Goal: Information Seeking & Learning: Learn about a topic

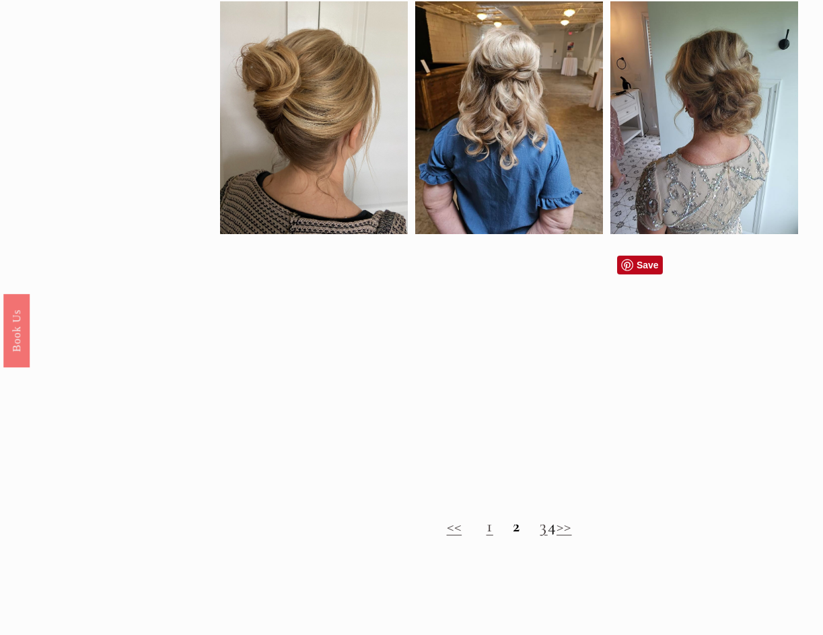
scroll to position [673, 0]
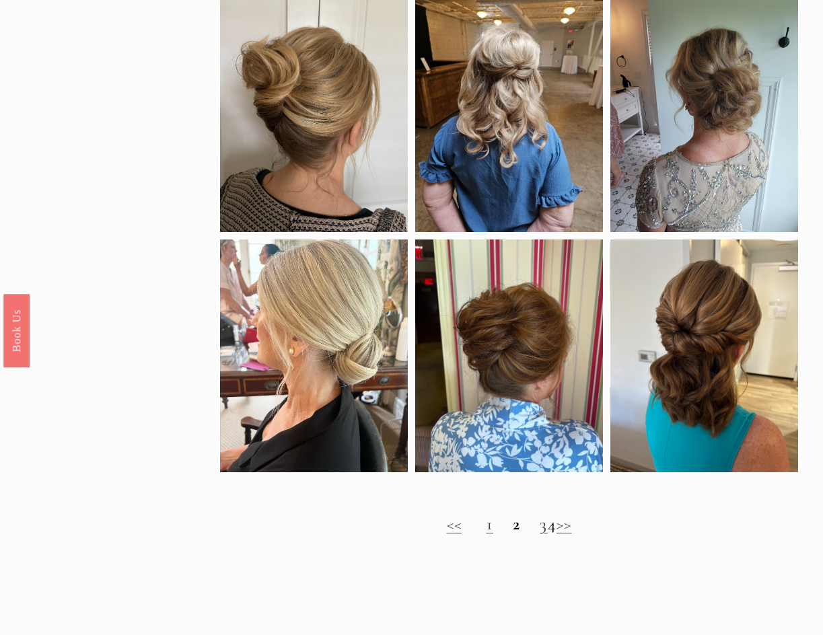
click at [486, 534] on link "1" at bounding box center [489, 523] width 7 height 21
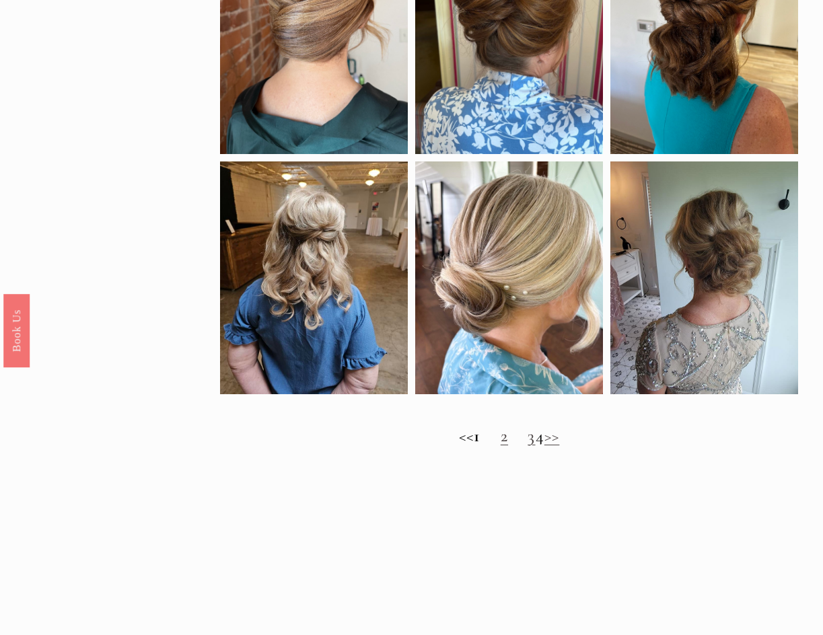
scroll to position [807, 0]
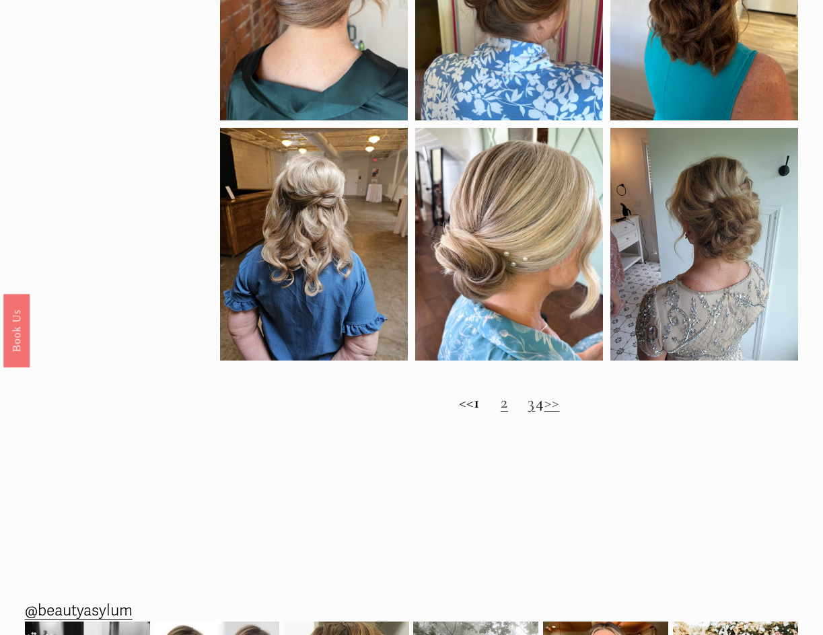
click at [501, 411] on link "2" at bounding box center [504, 402] width 7 height 21
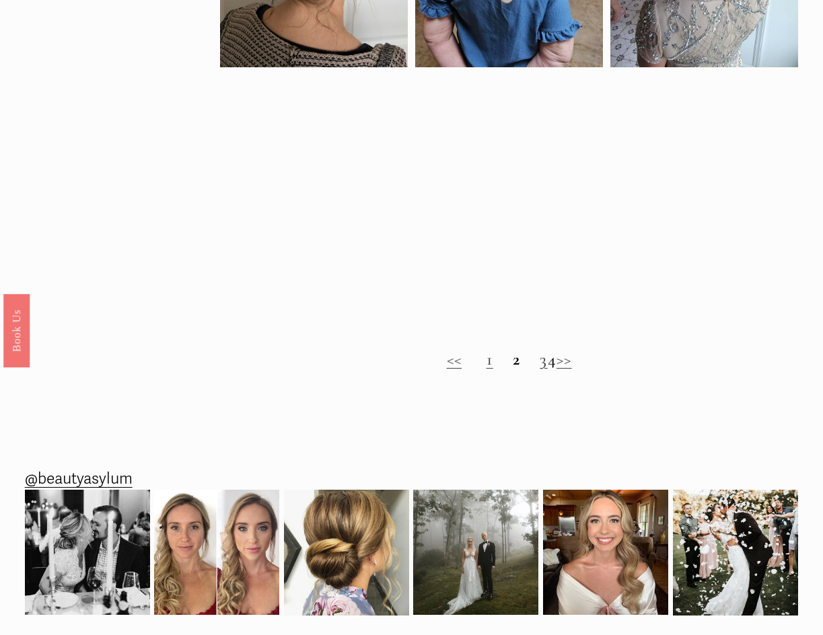
scroll to position [942, 0]
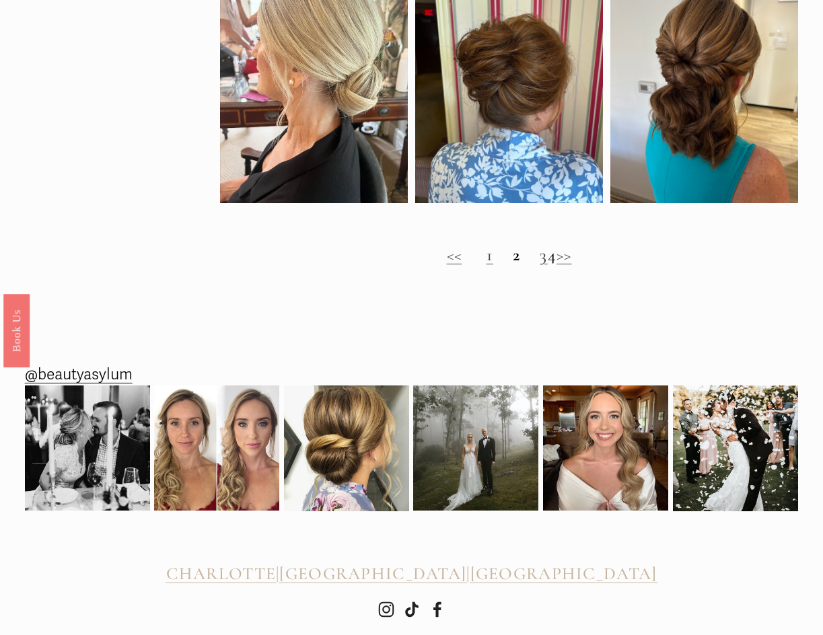
click at [540, 265] on link "3" at bounding box center [543, 254] width 7 height 21
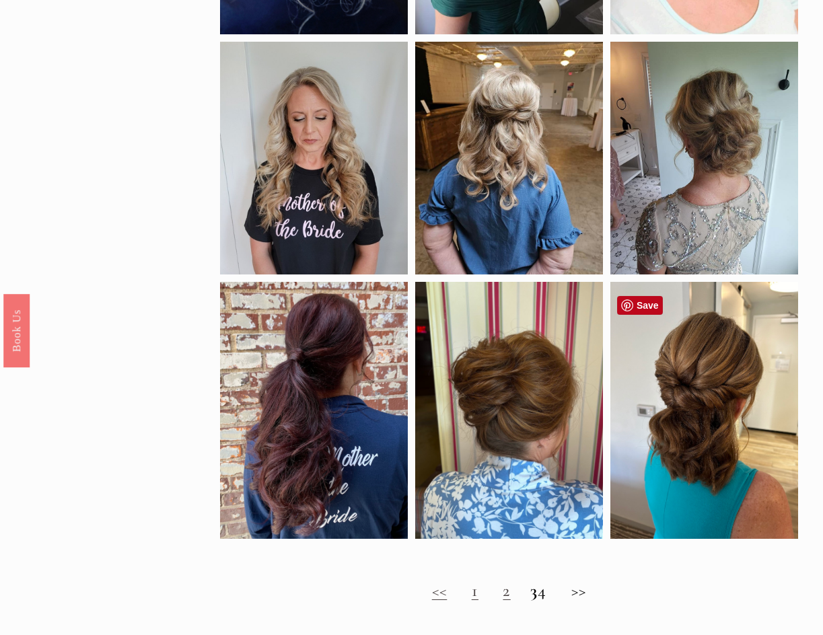
scroll to position [605, 0]
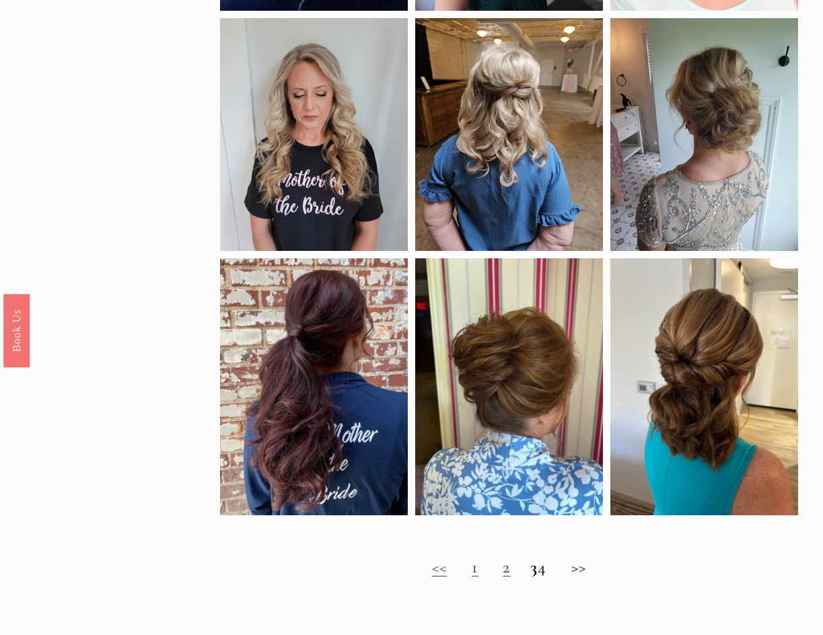
click at [530, 577] on strong "3" at bounding box center [533, 566] width 7 height 21
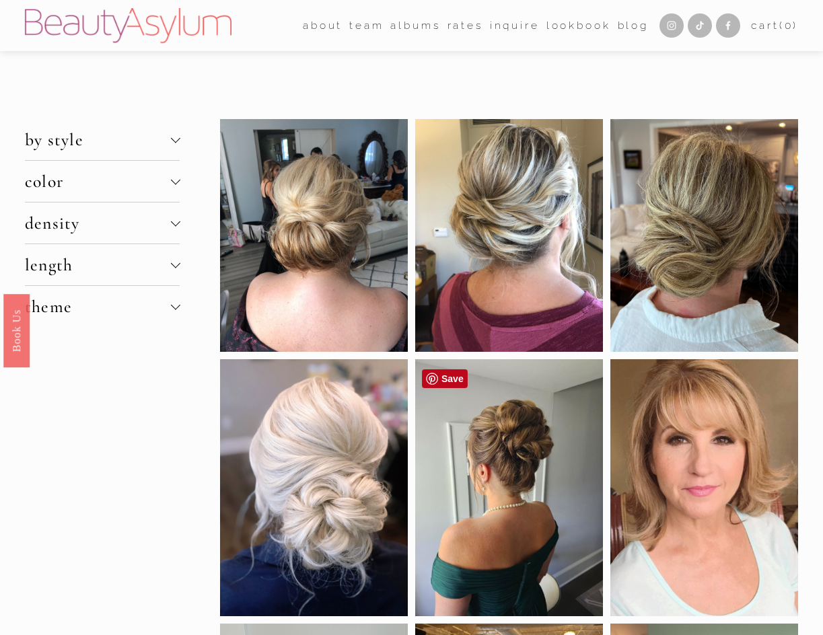
scroll to position [1073, 0]
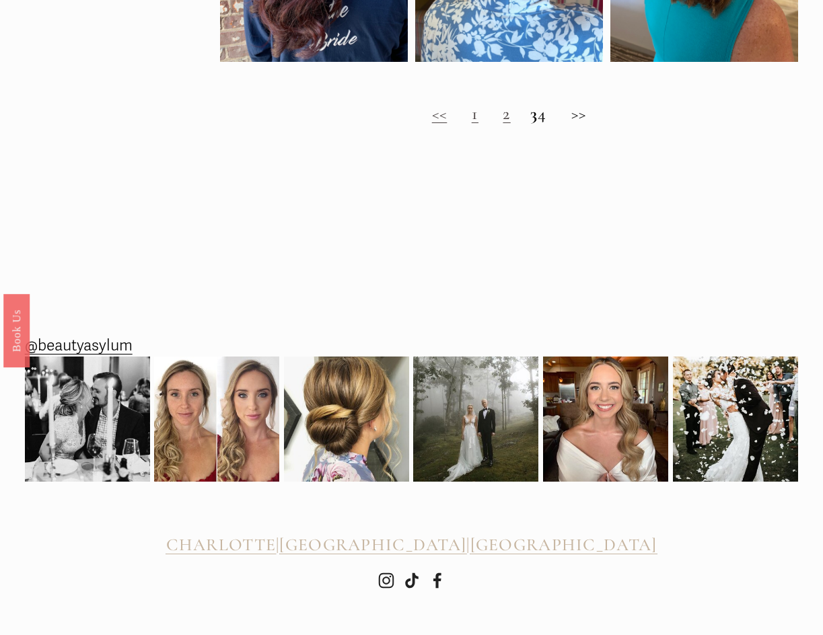
click at [551, 114] on h2 "<< 1 2 3 4 >>" at bounding box center [509, 114] width 578 height 20
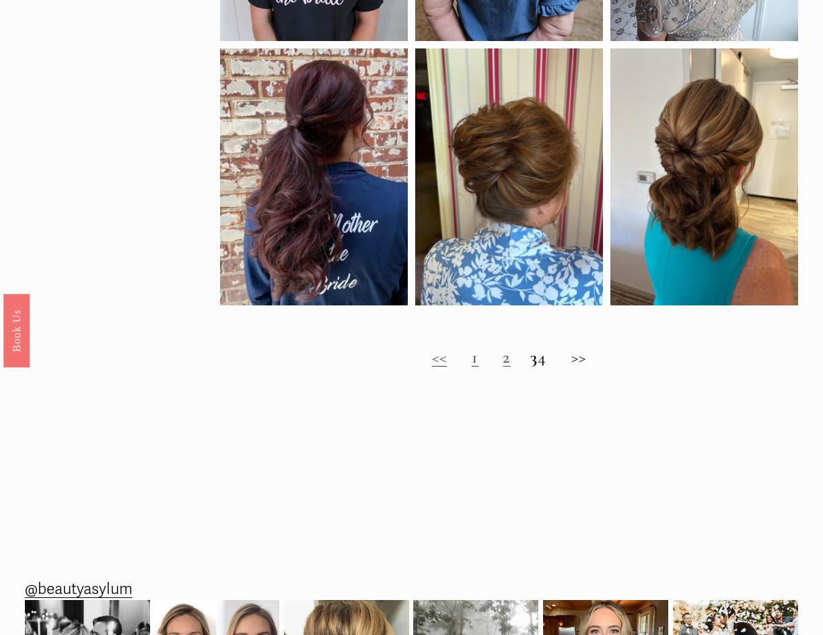
scroll to position [0, 0]
